Goal: Task Accomplishment & Management: Complete application form

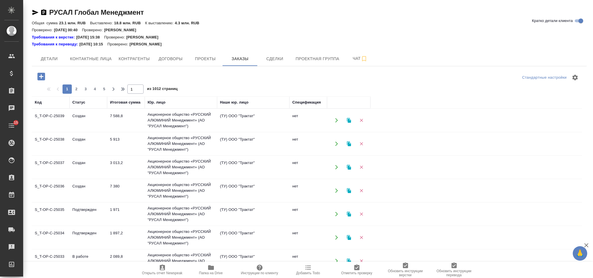
click at [43, 72] on icon "button" at bounding box center [41, 77] width 10 height 10
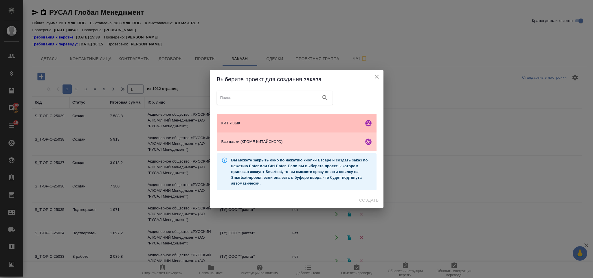
click at [303, 126] on div "КИТ ЯЗЫК" at bounding box center [297, 123] width 160 height 19
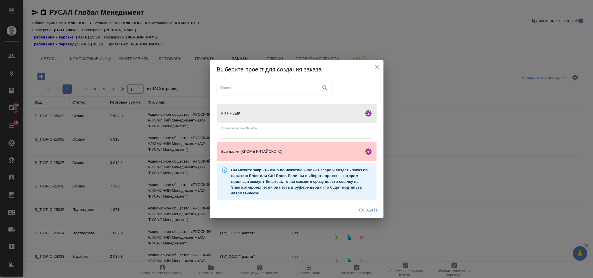
click at [364, 208] on span "Создать" at bounding box center [368, 210] width 19 height 7
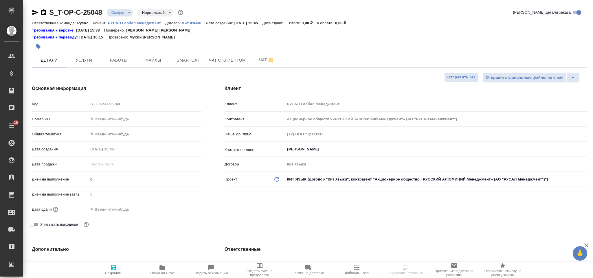
select select "RU"
drag, startPoint x: 0, startPoint y: 0, endPoint x: 103, endPoint y: 119, distance: 157.1
click at [103, 119] on input "text" at bounding box center [144, 119] width 113 height 8
type input "от Исаева_05.09"
click at [128, 136] on body "🙏 .cls-1 fill:#fff; AWATERA [PERSON_NAME] Спецификации Заказы 100 Чаты 15 Todo …" at bounding box center [296, 139] width 593 height 278
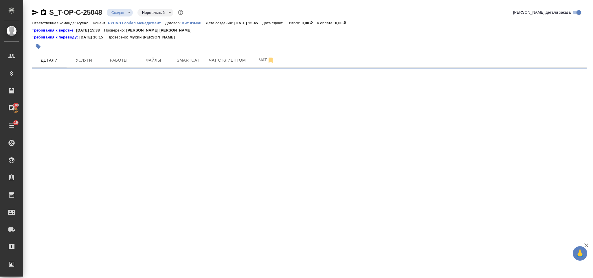
select select "RU"
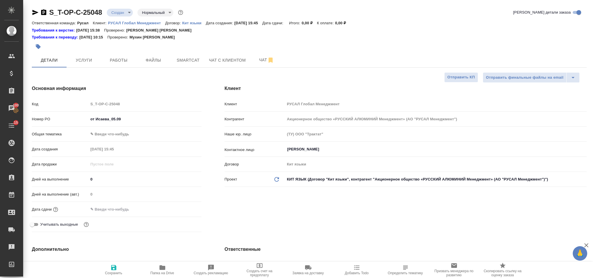
type textarea "x"
click at [125, 134] on body "🙏 .cls-1 fill:#fff; AWATERA [PERSON_NAME] Спецификации Заказы 100 Чаты 15 Todo …" at bounding box center [296, 139] width 593 height 278
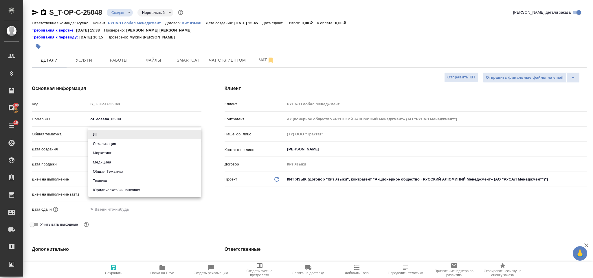
click at [134, 187] on li "Юридическая/Финансовая" at bounding box center [144, 190] width 113 height 9
type input "yr-fn"
type textarea "x"
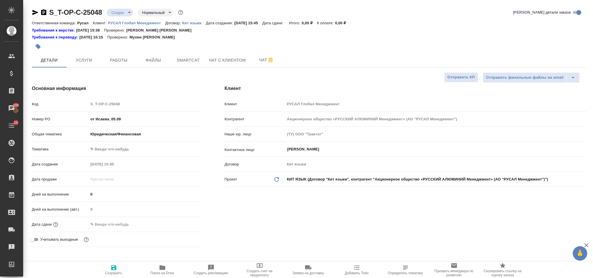
click at [124, 149] on body "🙏 .cls-1 fill:#fff; AWATERA [PERSON_NAME] Спецификации Заказы 100 Чаты 15 Todo …" at bounding box center [296, 139] width 593 height 278
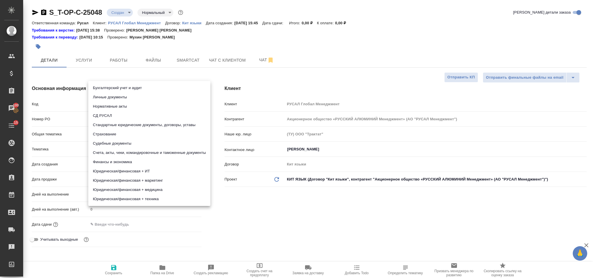
click at [136, 162] on li "Финансы и экономика" at bounding box center [149, 162] width 122 height 9
type textarea "x"
type input "5a8b8b956a9677013d343d3b"
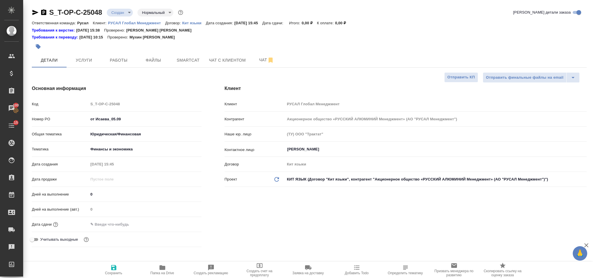
click at [132, 226] on input "text" at bounding box center [113, 224] width 51 height 8
click at [185, 223] on icon "button" at bounding box center [184, 224] width 7 height 7
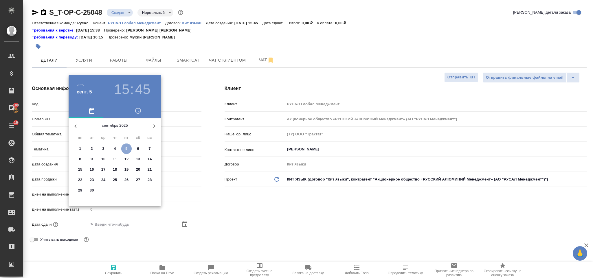
click at [129, 148] on span "5" at bounding box center [126, 149] width 10 height 6
type input "[DATE] 15:45"
type textarea "x"
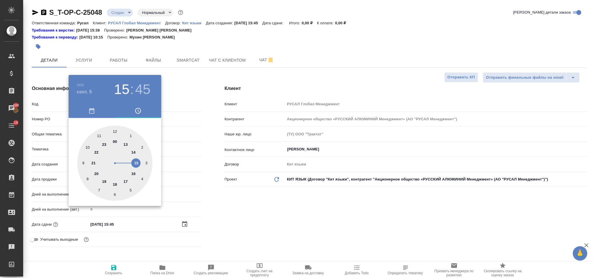
click at [125, 181] on div at bounding box center [114, 163] width 75 height 75
type input "[DATE] 17:45"
type textarea "x"
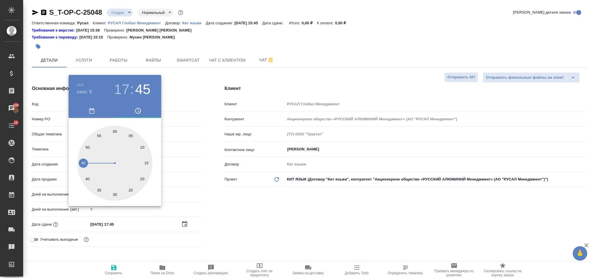
click at [115, 128] on div at bounding box center [114, 163] width 75 height 75
type input "[DATE] 17:00"
type textarea "x"
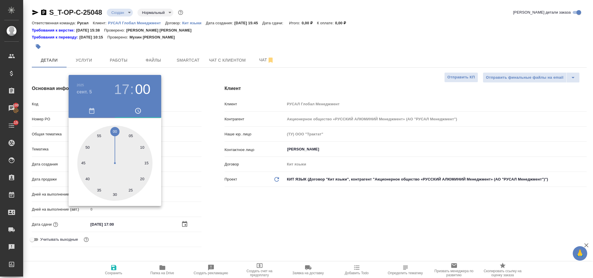
click at [215, 204] on div at bounding box center [296, 139] width 593 height 278
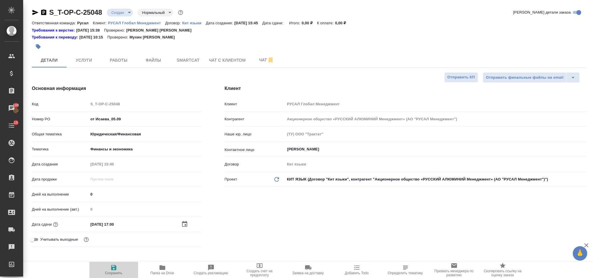
click at [114, 270] on icon "button" at bounding box center [113, 267] width 5 height 5
type textarea "x"
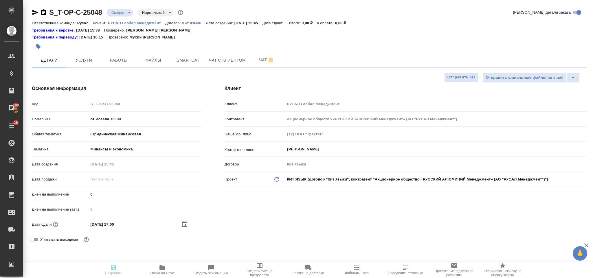
type textarea "x"
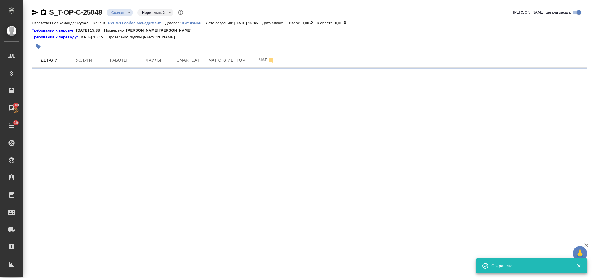
select select "RU"
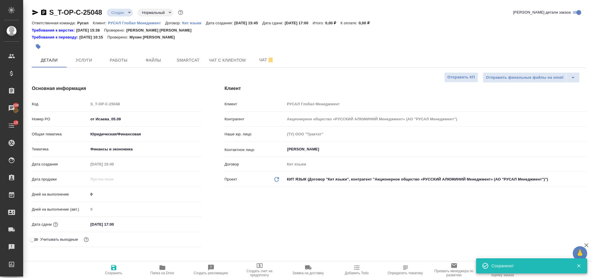
type textarea "x"
click at [162, 61] on span "Файлы" at bounding box center [154, 60] width 28 height 7
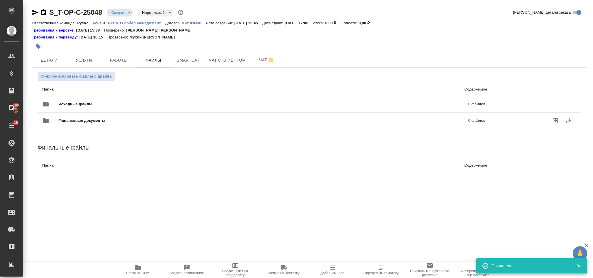
click at [129, 109] on div "Финансовые документы 0 файлов" at bounding box center [263, 120] width 455 height 25
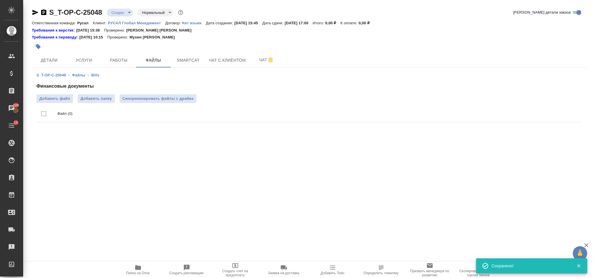
click at [162, 51] on div at bounding box center [217, 46] width 370 height 13
click at [54, 56] on button "Детали" at bounding box center [49, 60] width 35 height 14
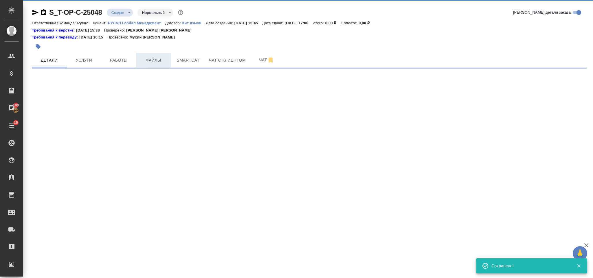
select select "RU"
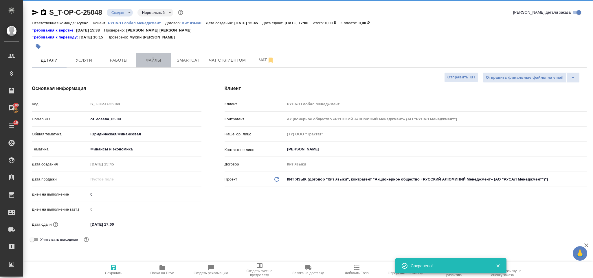
click at [159, 59] on span "Файлы" at bounding box center [154, 60] width 28 height 7
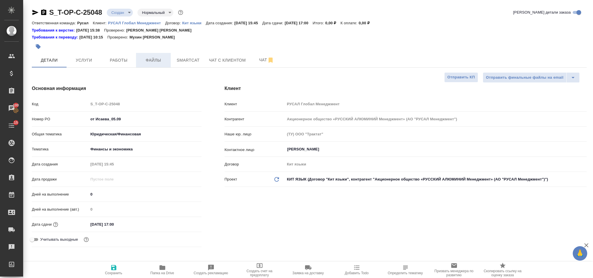
type textarea "x"
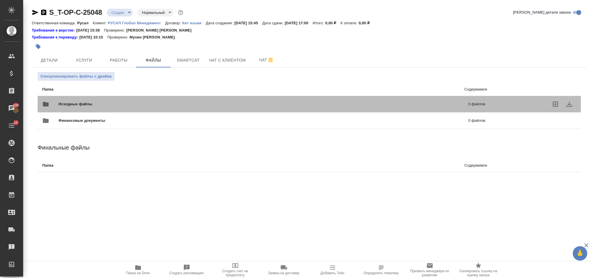
click at [130, 104] on span "Исходные файлы" at bounding box center [170, 104] width 222 height 6
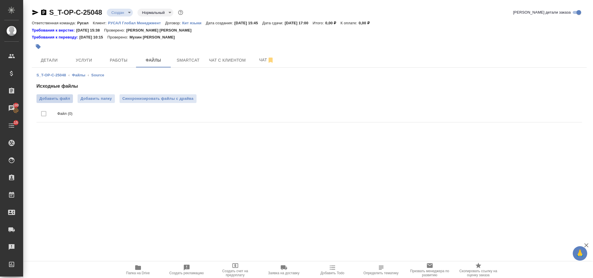
click at [63, 101] on span "Добавить файл" at bounding box center [54, 99] width 31 height 6
click at [0, 0] on input "Добавить файл" at bounding box center [0, 0] width 0 height 0
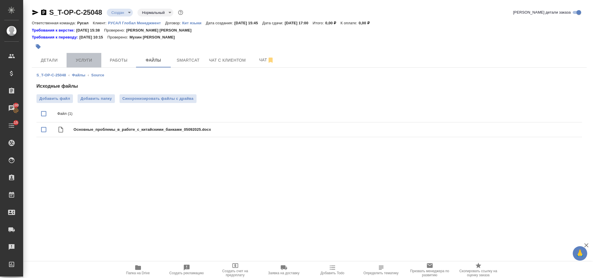
click at [92, 60] on span "Услуги" at bounding box center [84, 60] width 28 height 7
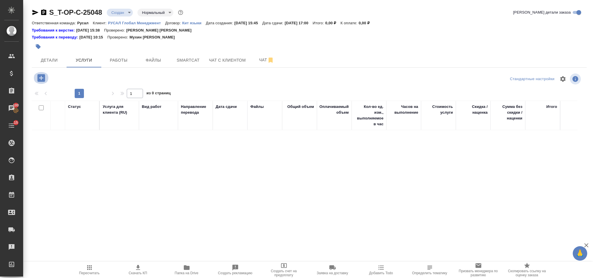
click at [43, 81] on icon "button" at bounding box center [41, 78] width 8 height 8
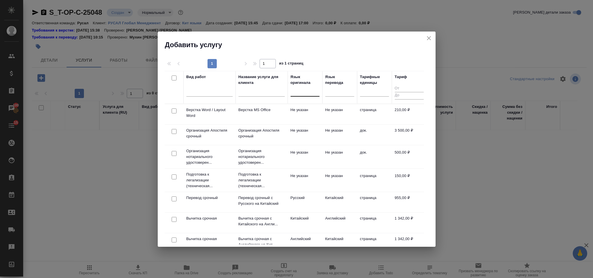
click at [303, 94] on div at bounding box center [305, 91] width 29 height 8
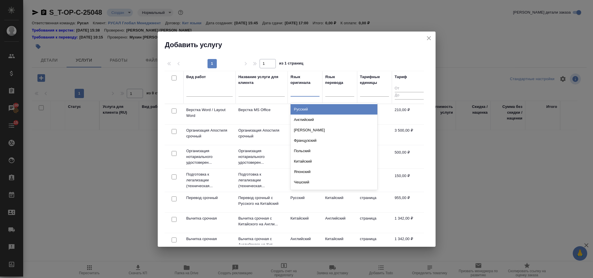
click at [319, 113] on div "Русский" at bounding box center [334, 109] width 87 height 10
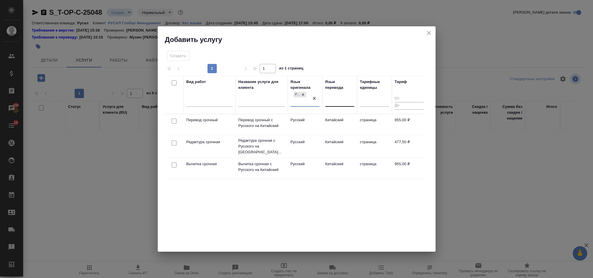
click at [332, 103] on div at bounding box center [340, 101] width 29 height 8
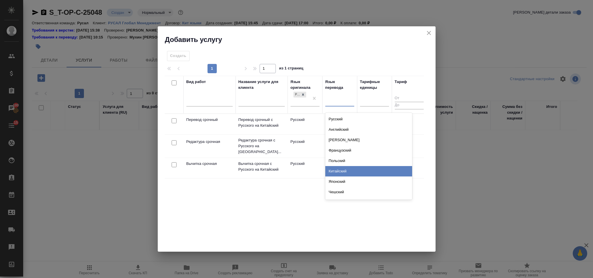
click at [344, 172] on div "Китайский" at bounding box center [369, 171] width 87 height 10
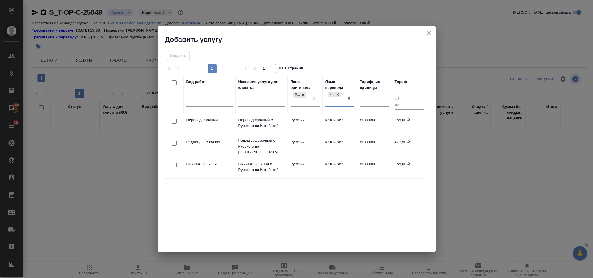
click at [178, 121] on div at bounding box center [174, 121] width 13 height 8
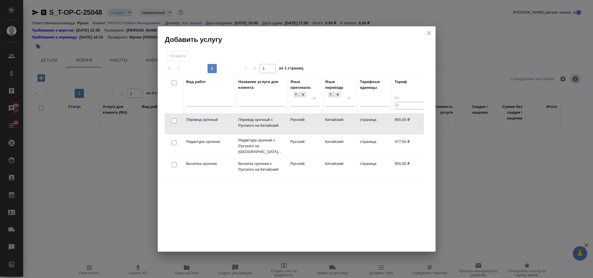
click at [174, 120] on input "checkbox" at bounding box center [174, 120] width 5 height 5
checkbox input "true"
click at [174, 142] on input "checkbox" at bounding box center [174, 142] width 5 height 5
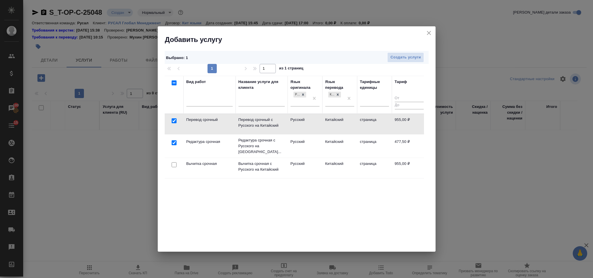
checkbox input "true"
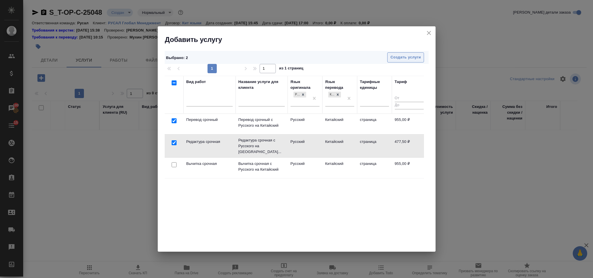
click at [413, 56] on span "Создать услуги" at bounding box center [406, 57] width 30 height 7
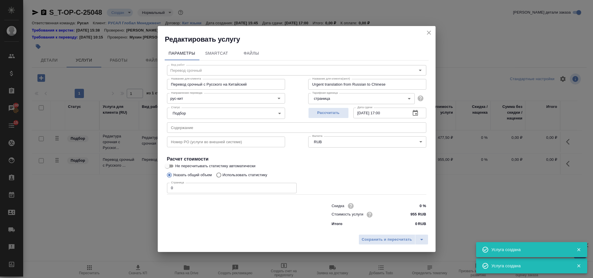
type input "Перевод срочный"
type input "Перевод срочный с Русского на Китайский"
type input "Urgent translation from Russian to Chinese"
type input "955 RUB"
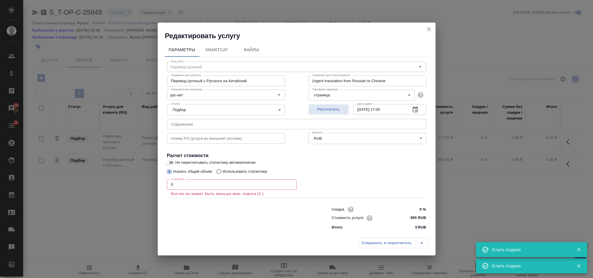
click at [218, 127] on input "text" at bounding box center [297, 124] width 260 height 10
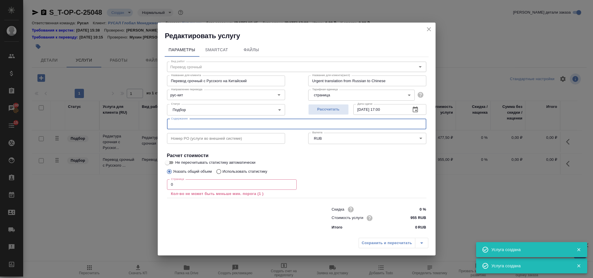
paste input "Основные_проблемы_в_работе_с_китайскими_банками_05092025"
type input "Основные_проблемы_в_работе_с_китайскими_банками_05092025"
click at [204, 183] on input "0" at bounding box center [232, 185] width 130 height 10
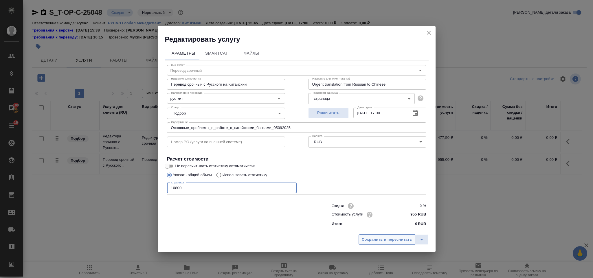
type input "10800"
click at [387, 241] on span "Сохранить и пересчитать" at bounding box center [387, 240] width 50 height 7
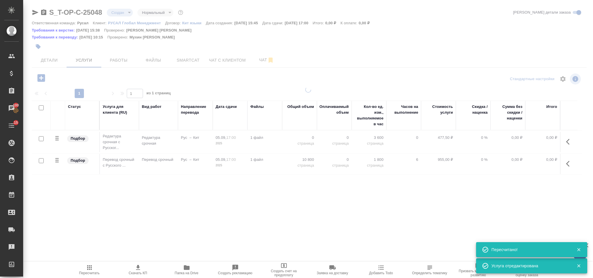
type input "urgent"
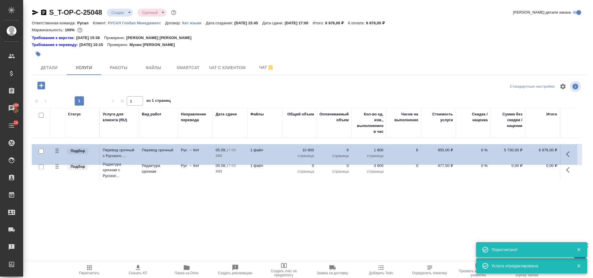
drag, startPoint x: 56, startPoint y: 170, endPoint x: 58, endPoint y: 145, distance: 25.3
click at [56, 149] on table "Статус Услуга для клиента (RU) Вид работ Направление перевода Дата сдачи Файлы …" at bounding box center [307, 145] width 551 height 74
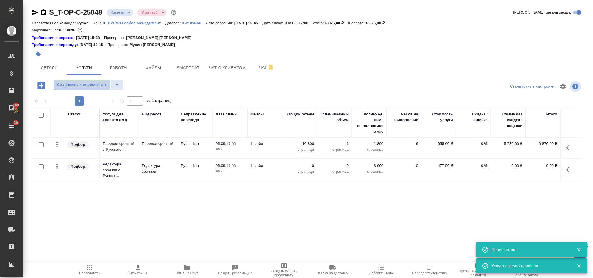
click at [74, 88] on span "Сохранить и пересчитать" at bounding box center [82, 85] width 50 height 7
click at [573, 171] on icon "button" at bounding box center [570, 170] width 7 height 7
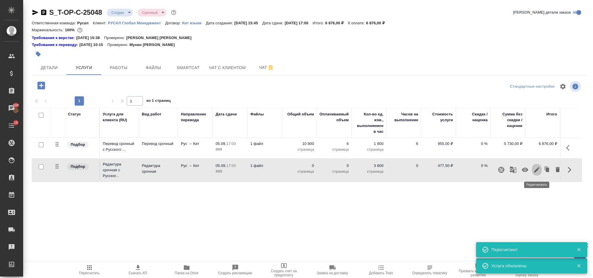
click at [537, 168] on icon "button" at bounding box center [537, 170] width 7 height 7
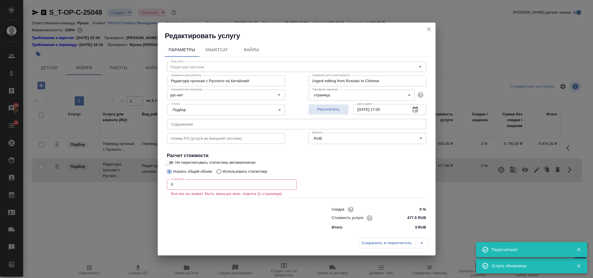
click at [212, 186] on input "0" at bounding box center [232, 185] width 130 height 10
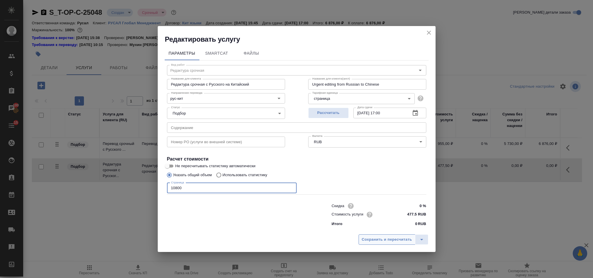
type input "10800"
click at [368, 237] on span "Сохранить и пересчитать" at bounding box center [387, 240] width 50 height 7
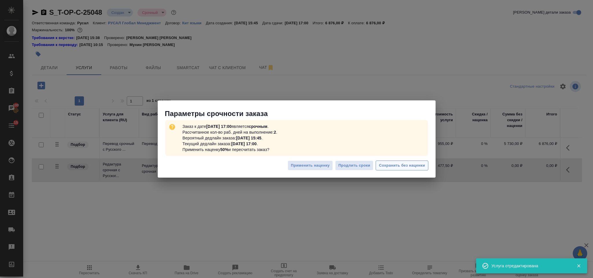
click at [381, 164] on span "Сохранить без наценки" at bounding box center [402, 165] width 46 height 7
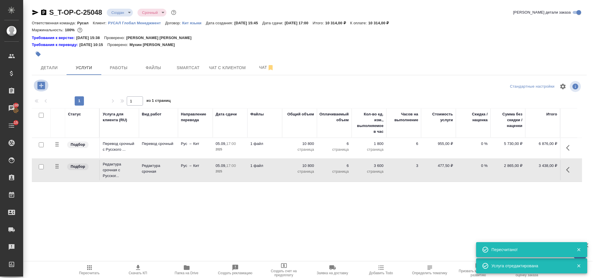
click at [42, 82] on icon "button" at bounding box center [41, 86] width 10 height 10
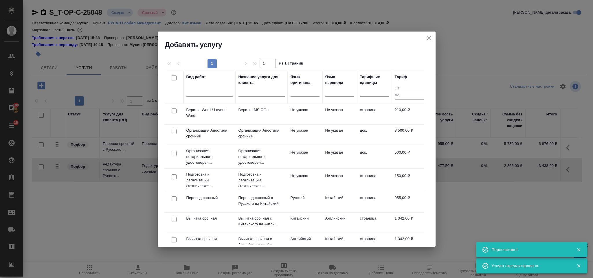
click at [176, 110] on input "checkbox" at bounding box center [174, 111] width 5 height 5
checkbox input "true"
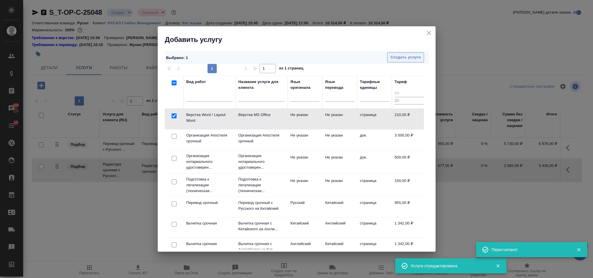
click at [397, 54] on span "Создать услуги" at bounding box center [406, 57] width 30 height 7
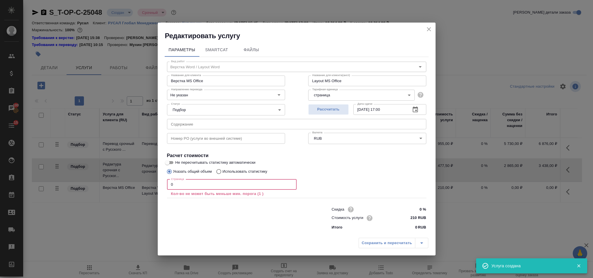
click at [183, 188] on input "0" at bounding box center [232, 185] width 130 height 10
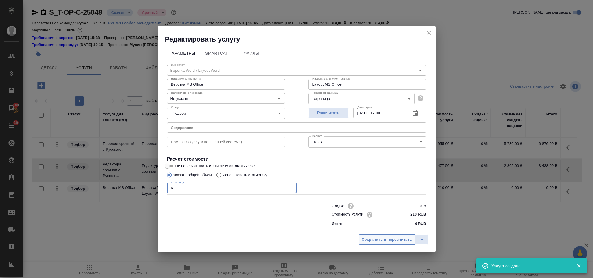
type input "6"
click at [402, 237] on span "Сохранить и пересчитать" at bounding box center [387, 240] width 50 height 7
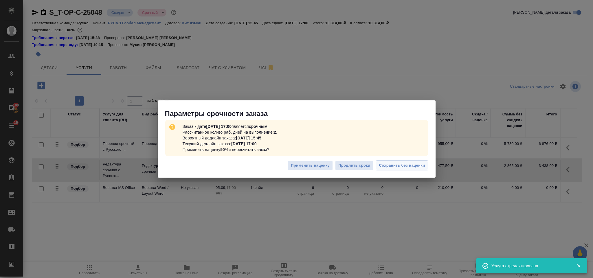
click at [384, 163] on span "Сохранить без наценки" at bounding box center [402, 165] width 46 height 7
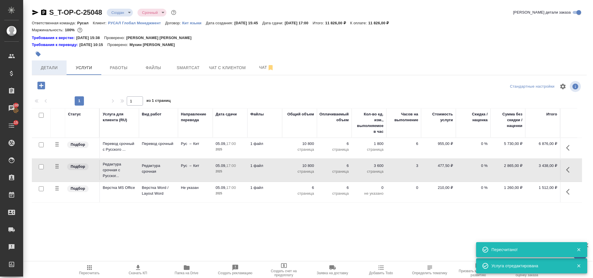
click at [60, 64] on button "Детали" at bounding box center [49, 68] width 35 height 14
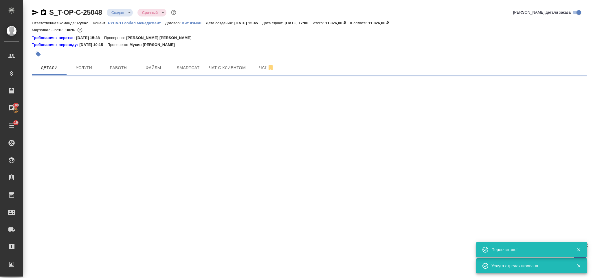
select select "RU"
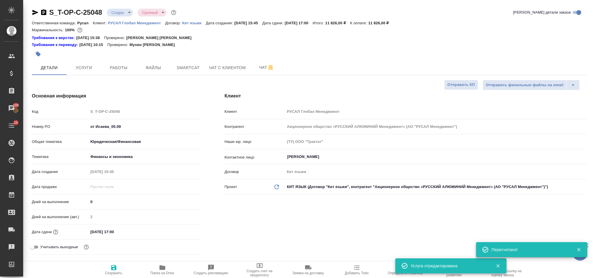
type textarea "x"
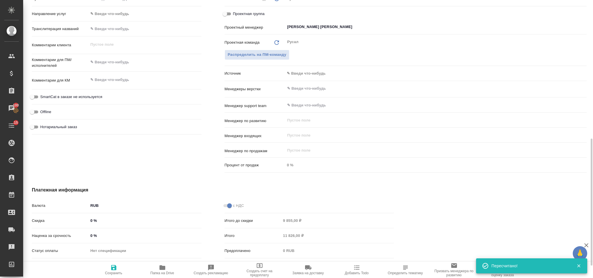
scroll to position [217, 0]
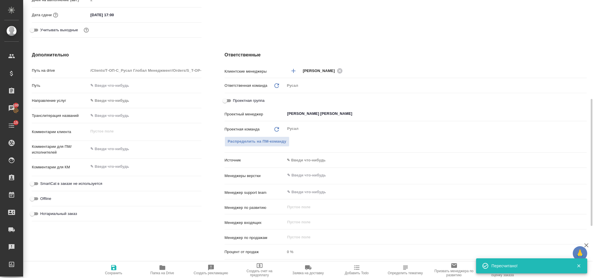
type textarea "x"
click at [120, 149] on textarea at bounding box center [144, 149] width 113 height 10
type textarea "[PERSON_NAME]"
type textarea "x"
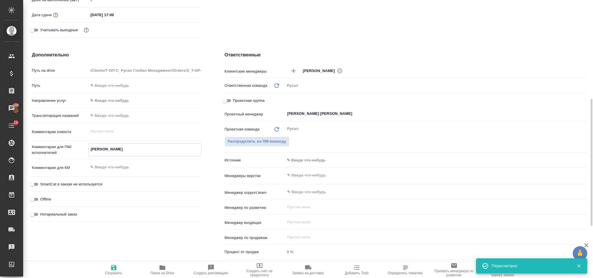
type textarea "x"
type textarea "ИС"
type textarea "x"
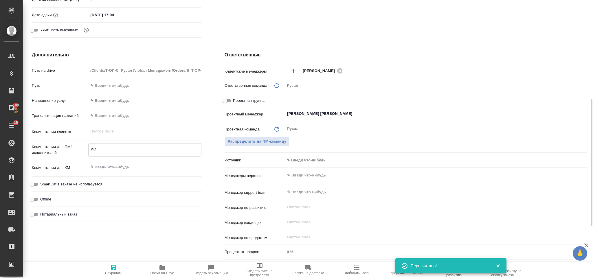
type textarea "[DEMOGRAPHIC_DATA]"
type textarea "x"
type textarea "ИСАЕ"
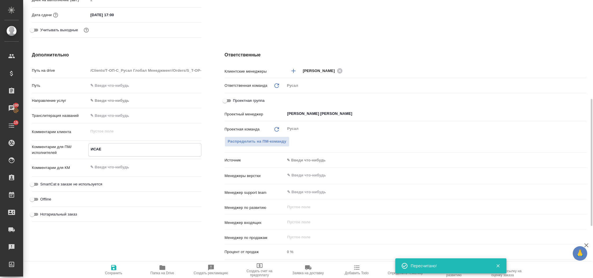
type textarea "x"
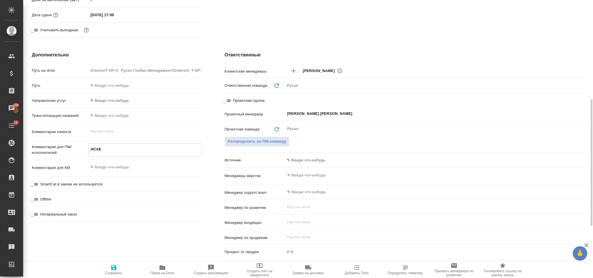
type textarea "[PERSON_NAME]"
type textarea "x"
type textarea "[PERSON_NAME]"
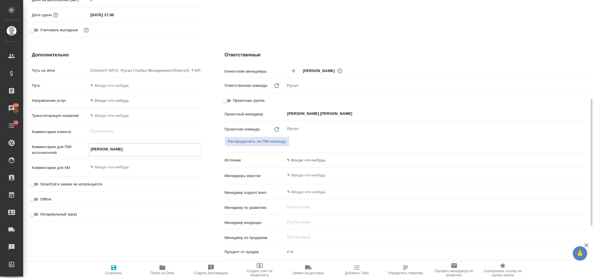
type textarea "x"
type textarea "[PERSON_NAME] ж"
type textarea "x"
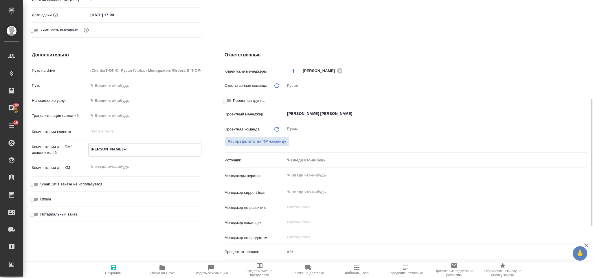
type textarea "x"
type textarea "[PERSON_NAME]"
type textarea "x"
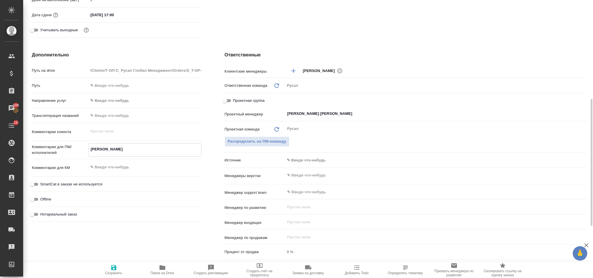
type textarea "x"
type textarea "ИСАЕВ д"
type textarea "x"
type textarea "ИСАЕВ дв"
type textarea "x"
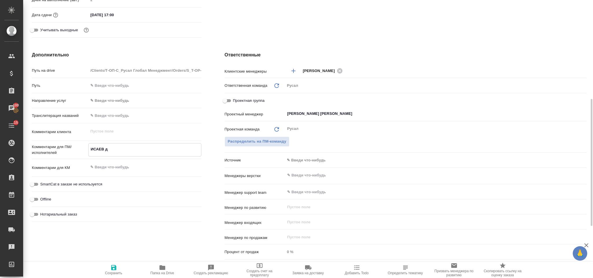
type textarea "x"
type textarea "ИСАЕВ дву"
type textarea "x"
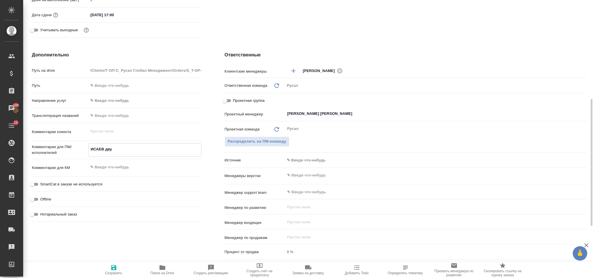
type textarea "ИСАЕВ двуя"
type textarea "x"
type textarea "[PERSON_NAME] двуяз"
type textarea "x"
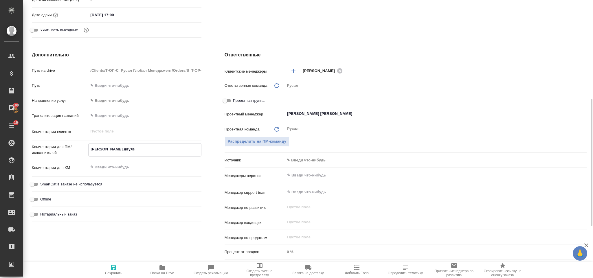
type textarea "[PERSON_NAME] двуяз"
type textarea "x"
click at [116, 265] on icon "button" at bounding box center [113, 267] width 7 height 7
type textarea "x"
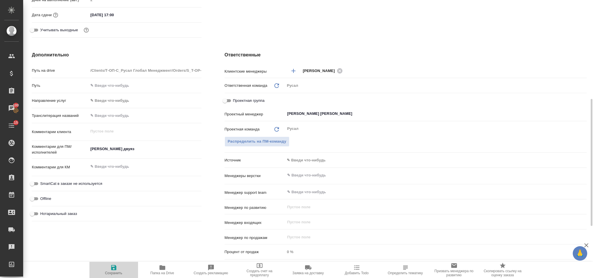
type textarea "x"
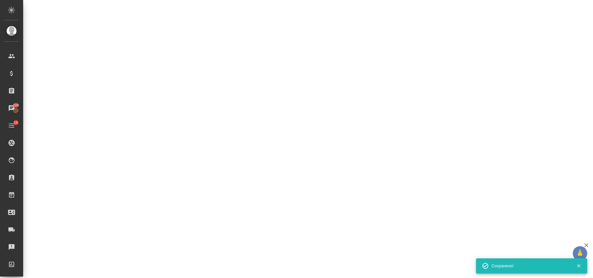
select select "RU"
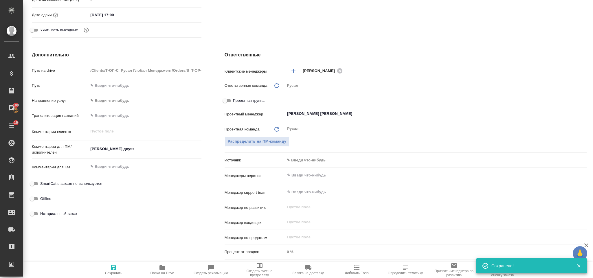
scroll to position [0, 0]
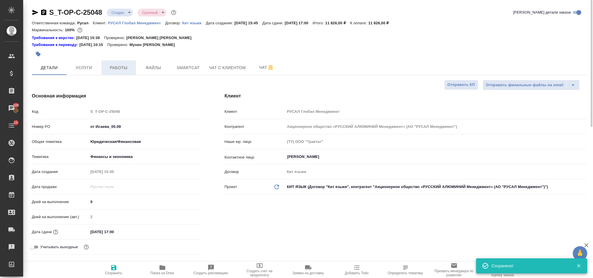
type textarea "x"
click at [37, 11] on icon "button" at bounding box center [35, 12] width 7 height 7
click at [117, 66] on span "Работы" at bounding box center [119, 67] width 28 height 7
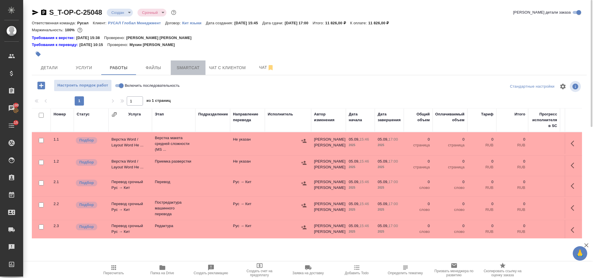
click at [180, 74] on button "Smartcat" at bounding box center [188, 68] width 35 height 14
